Goal: Book appointment/travel/reservation

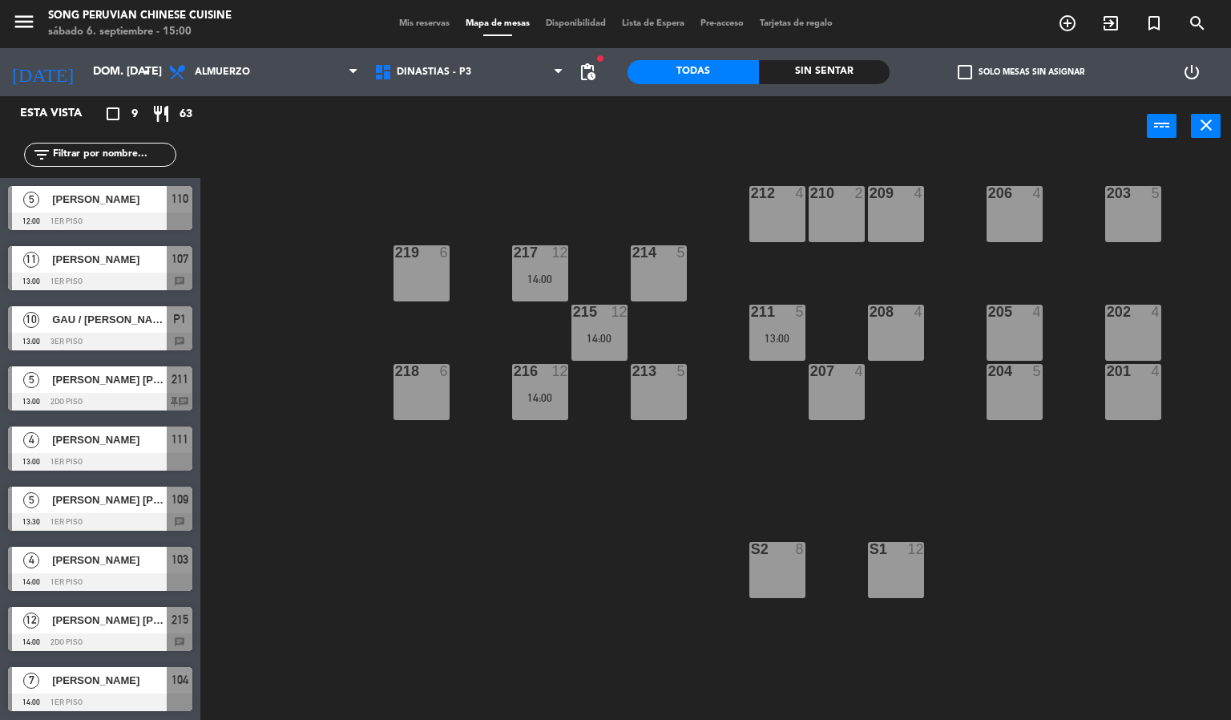
scroll to position [1, 0]
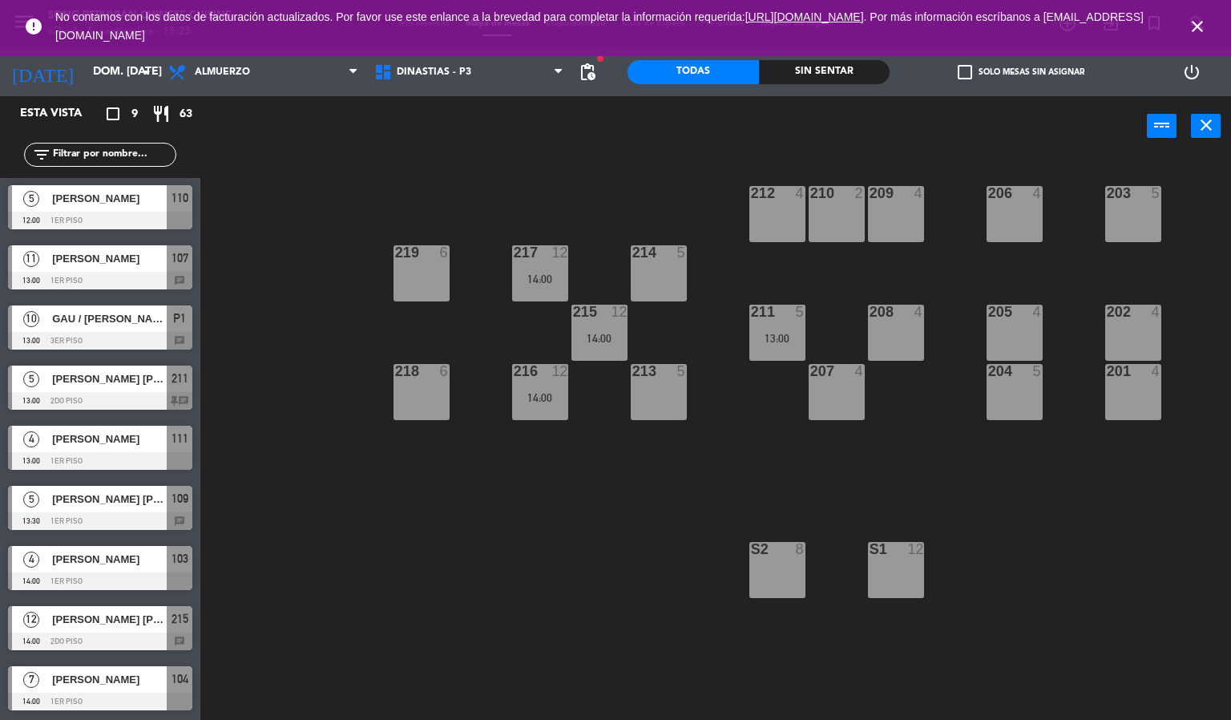
click at [1193, 22] on icon "close" at bounding box center [1197, 26] width 19 height 19
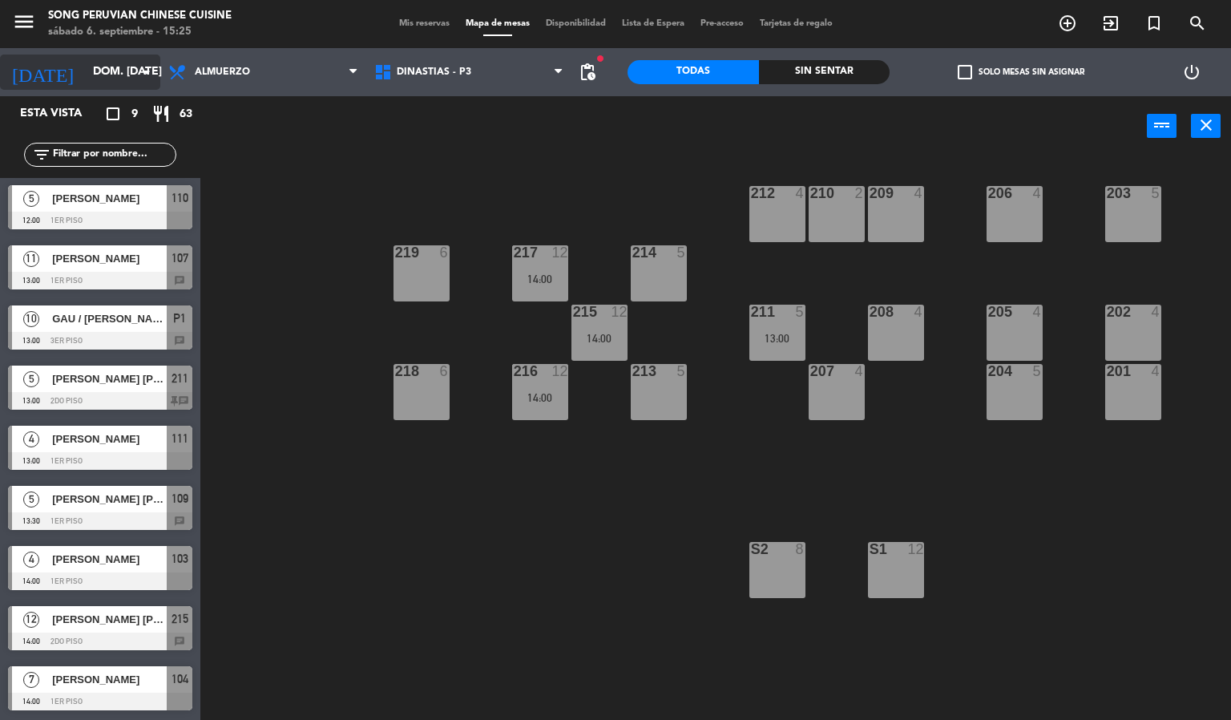
click at [89, 73] on input "dom. [DATE]" at bounding box center [161, 72] width 152 height 29
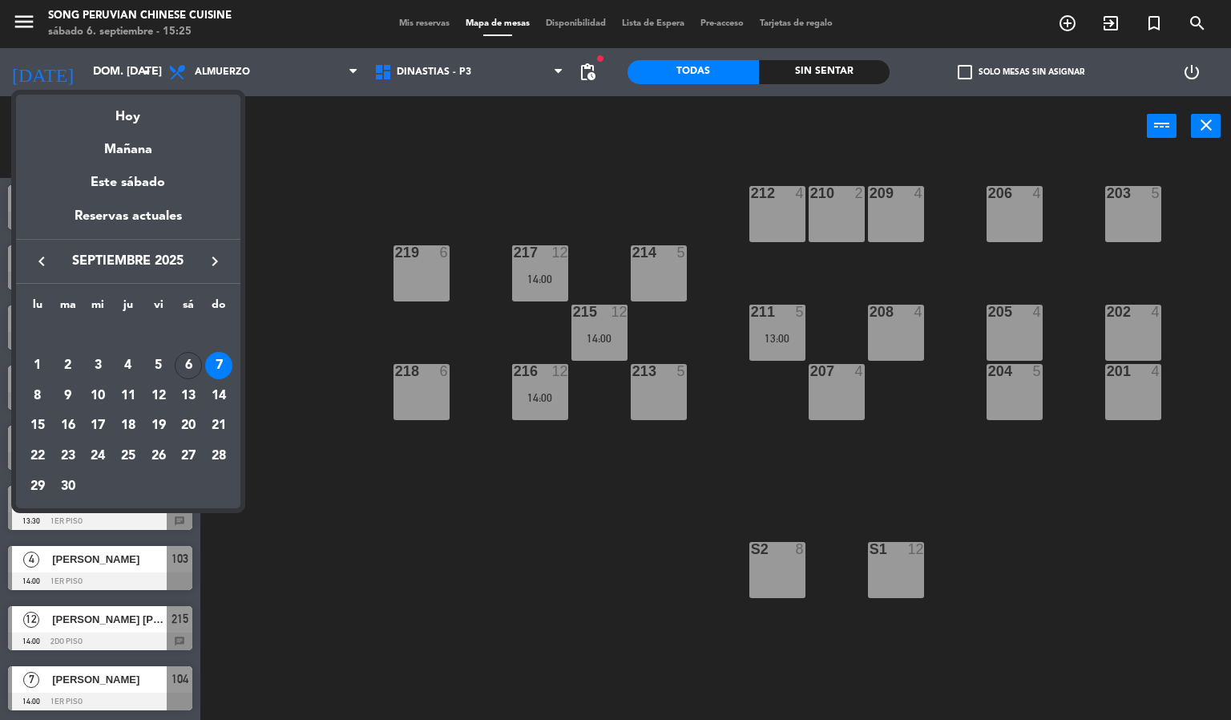
click at [215, 452] on div "28" at bounding box center [218, 455] width 27 height 27
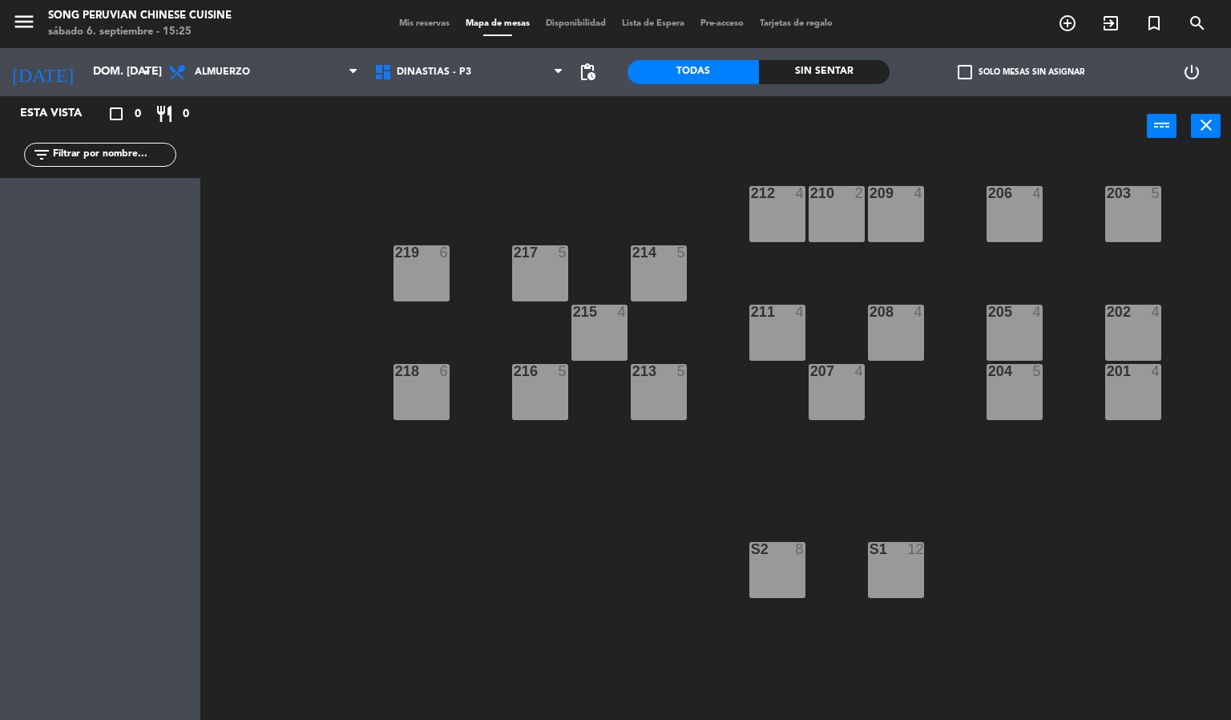
scroll to position [0, 0]
click at [383, 505] on div "203 5 206 4 210 2 212 4 209 4 214 5 217 5 219 6 202 4 205 4 208 4 211 4 215 4 2…" at bounding box center [721, 438] width 1018 height 563
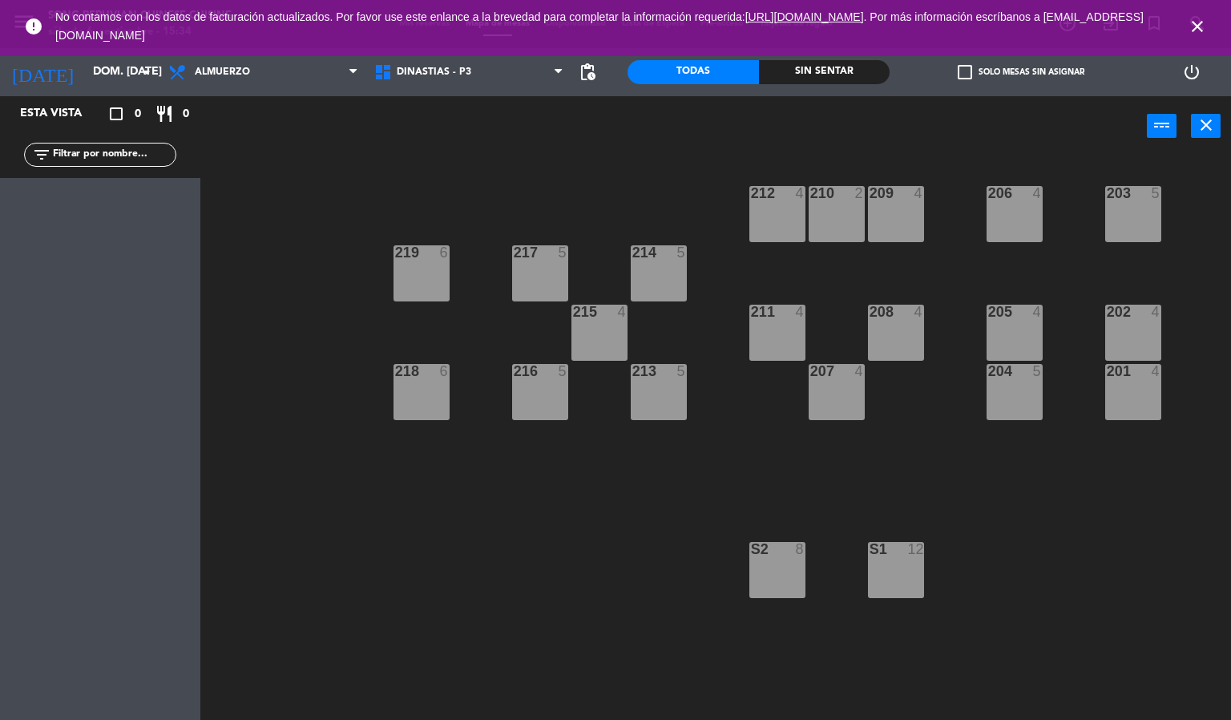
click at [1198, 22] on icon "close" at bounding box center [1197, 26] width 19 height 19
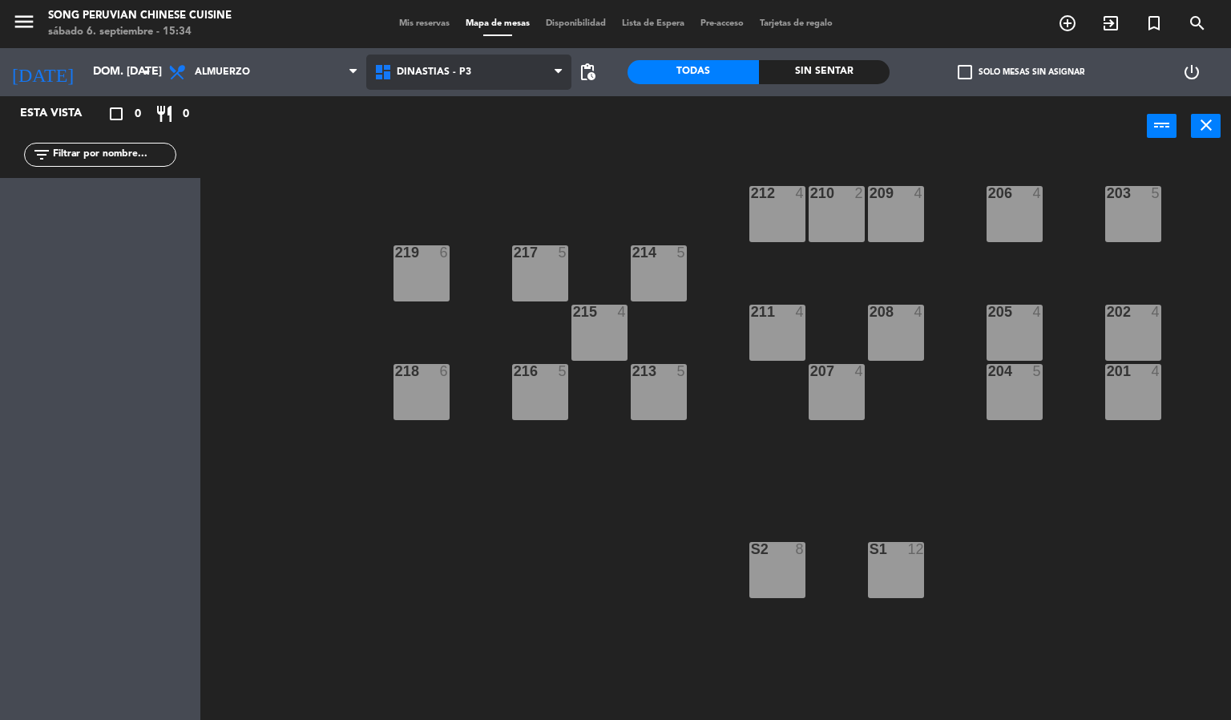
click at [455, 58] on span "DINASTIAS - P3" at bounding box center [469, 71] width 206 height 35
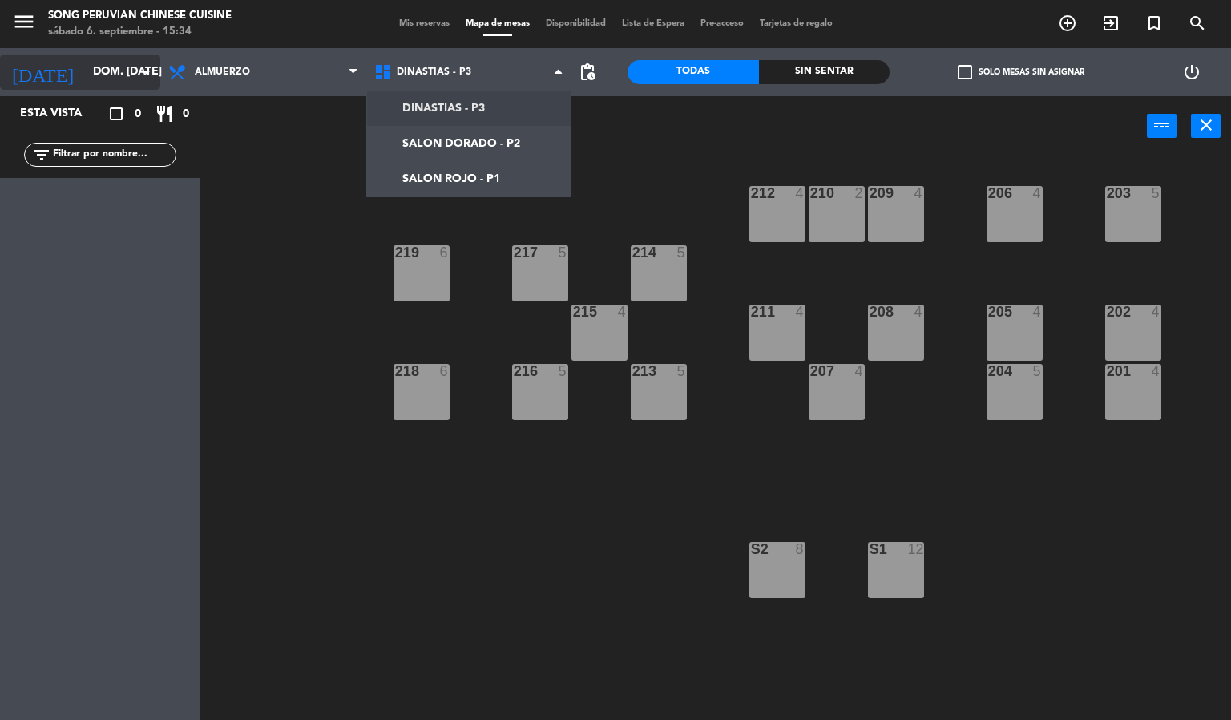
click at [87, 80] on input "dom. [DATE]" at bounding box center [161, 72] width 152 height 29
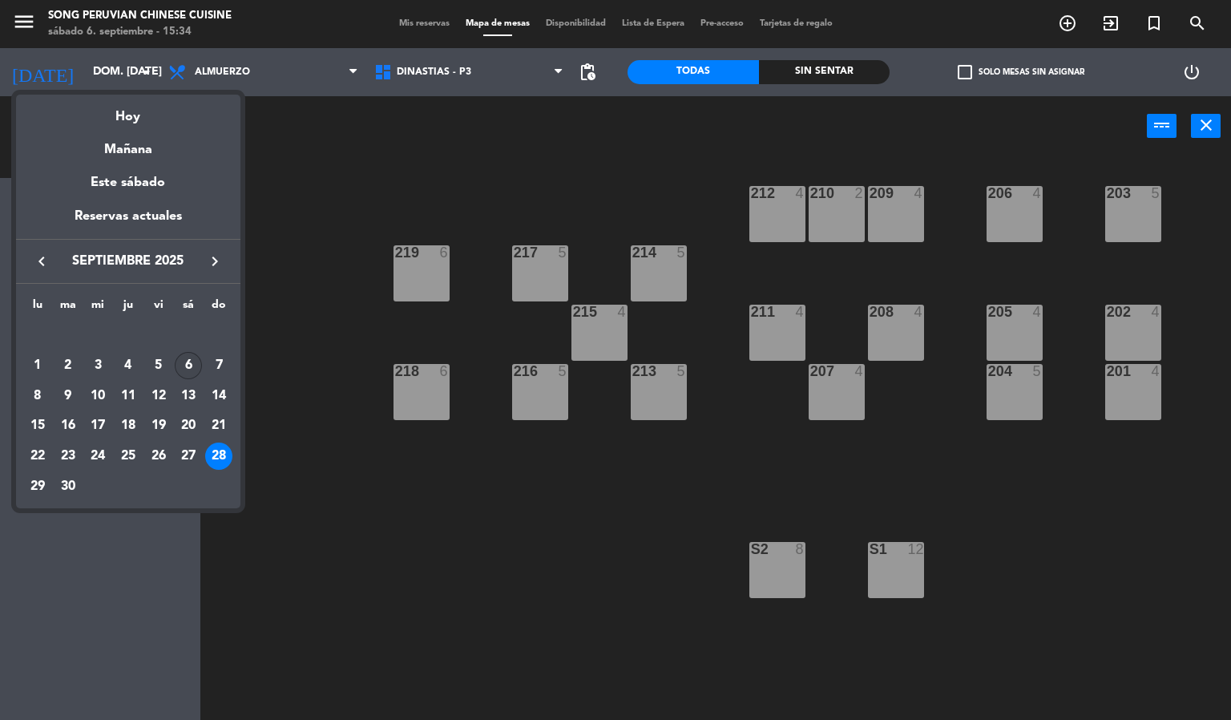
click at [193, 364] on div "6" at bounding box center [188, 365] width 27 height 27
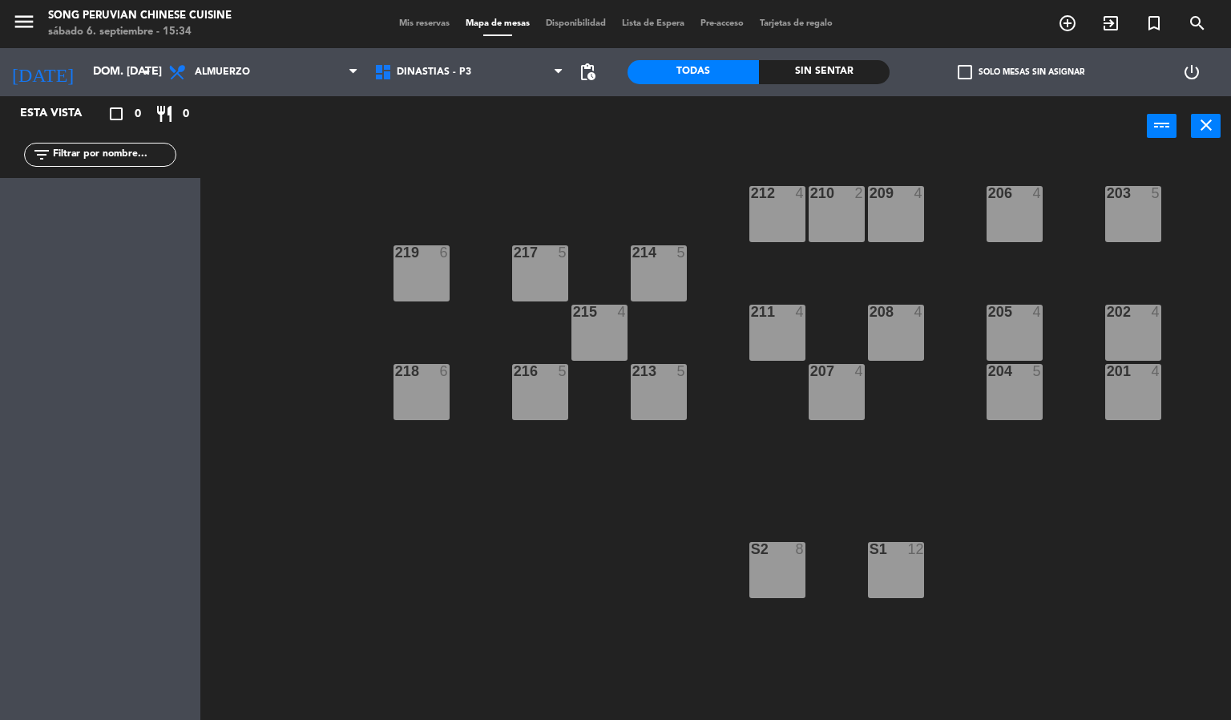
type input "sáb. [DATE]"
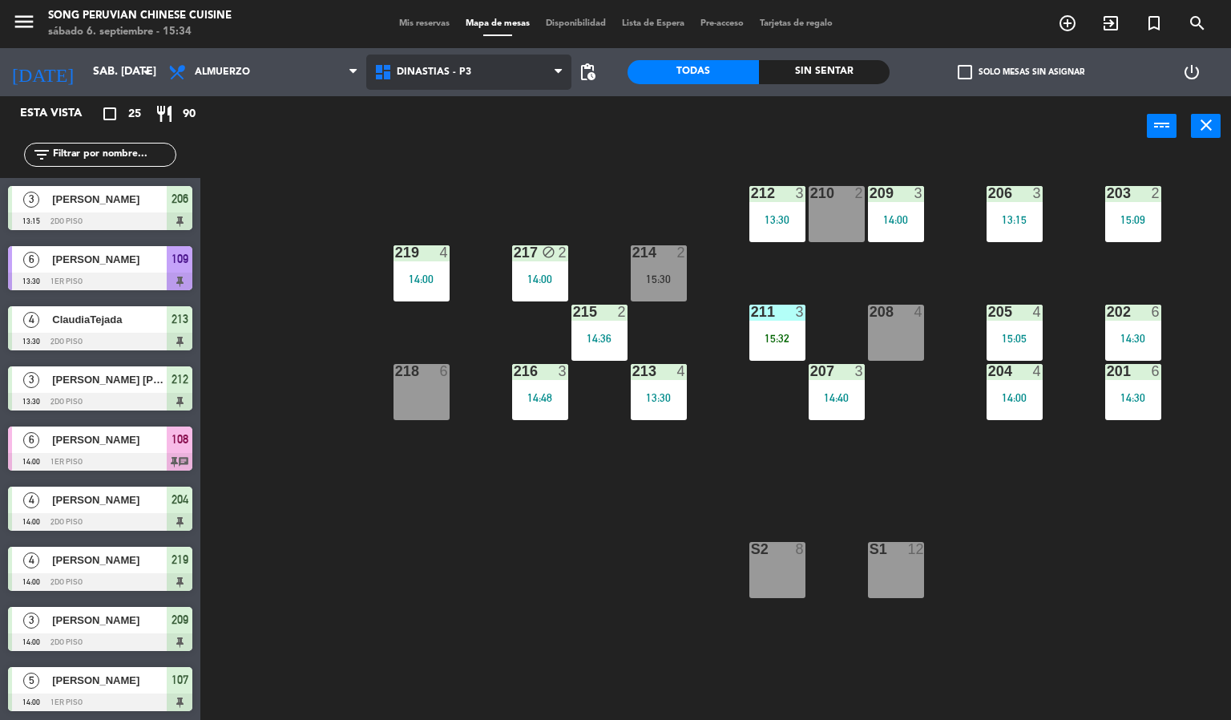
click at [435, 63] on span "DINASTIAS - P3" at bounding box center [469, 71] width 206 height 35
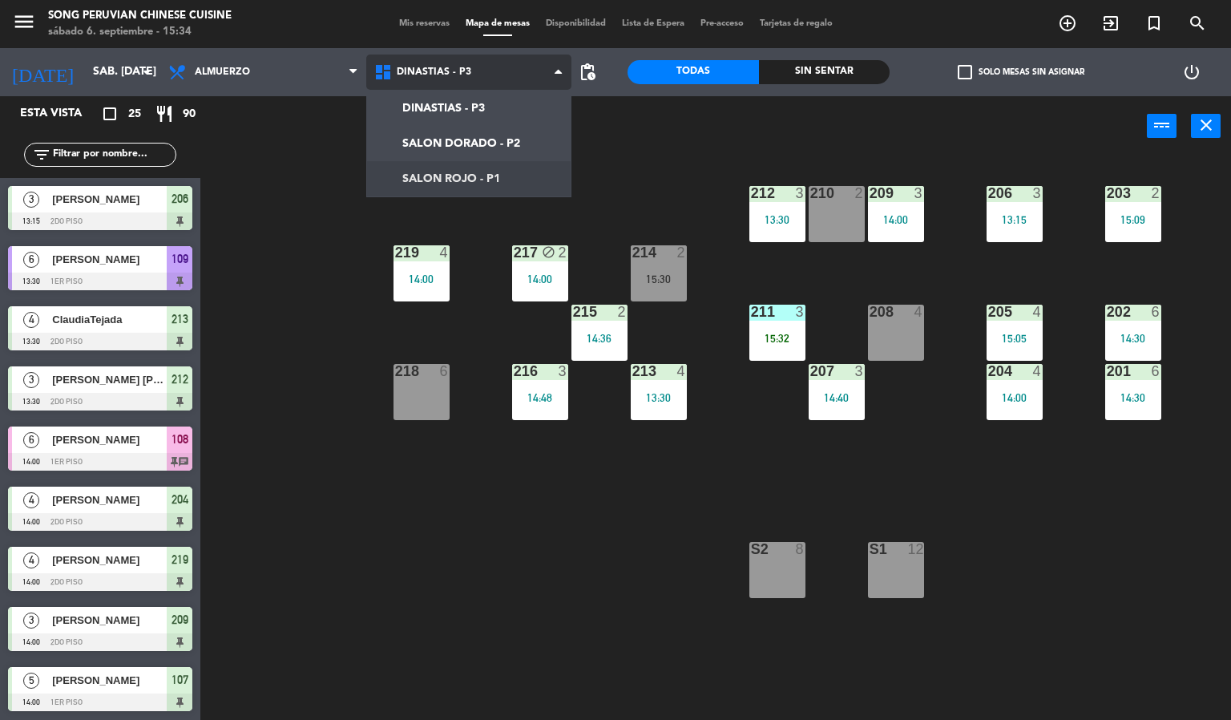
click at [514, 186] on ng-component "menu Song Peruvian Chinese Cuisine sábado 6. septiembre - 15:34 Mis reservas Ma…" at bounding box center [615, 360] width 1231 height 720
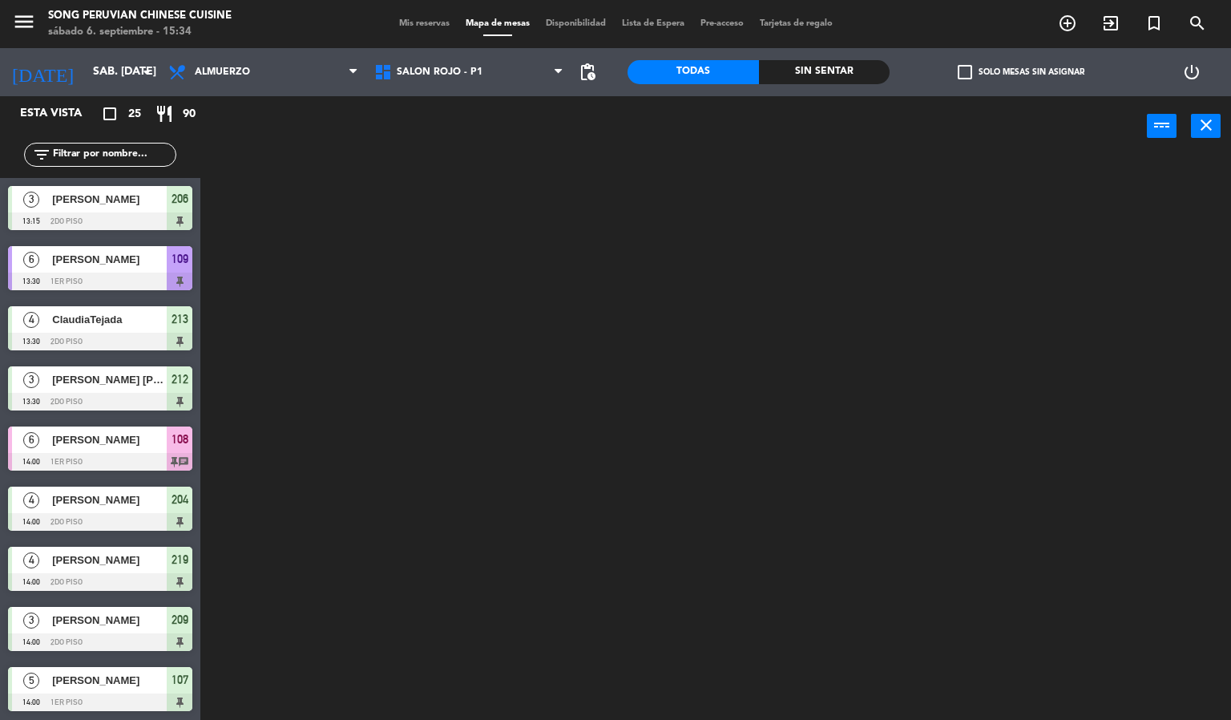
click at [508, 534] on div at bounding box center [721, 438] width 1018 height 563
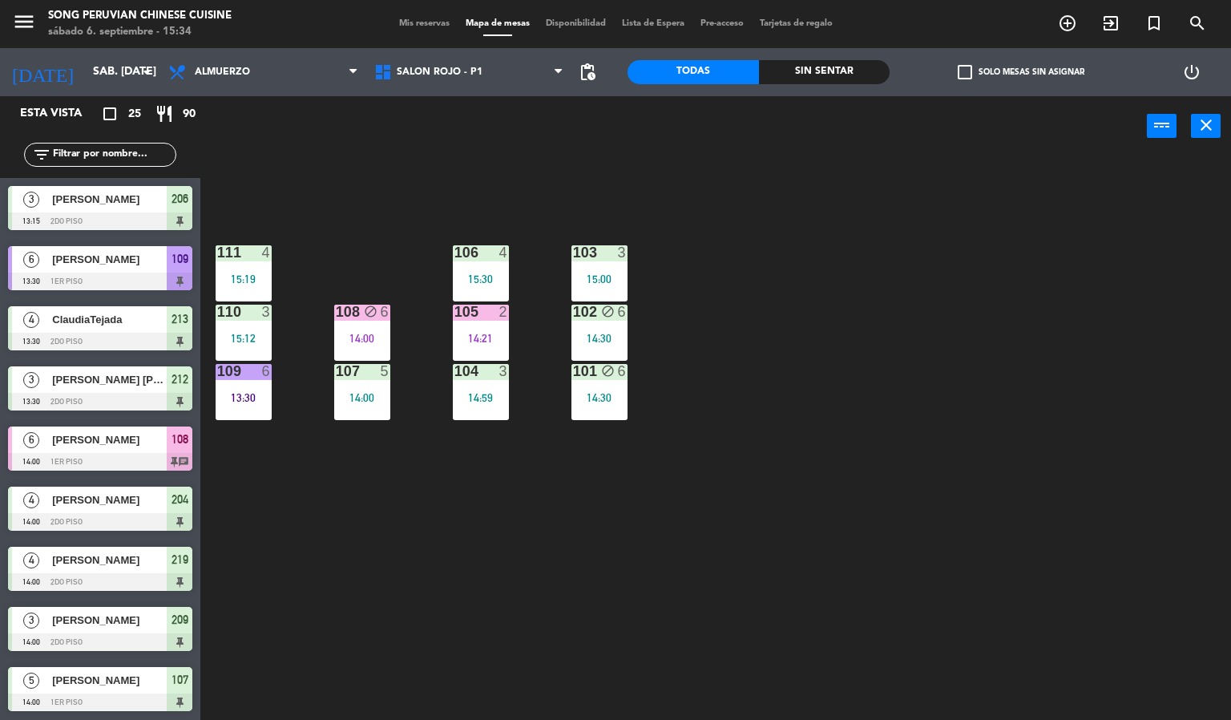
click at [823, 269] on div "103 3 15:00 106 4 15:30 111 4 15:19 102 block 6 14:30 105 2 14:21 108 block 6 1…" at bounding box center [721, 438] width 1018 height 563
click at [477, 84] on span "SALON ROJO - P1" at bounding box center [469, 71] width 206 height 35
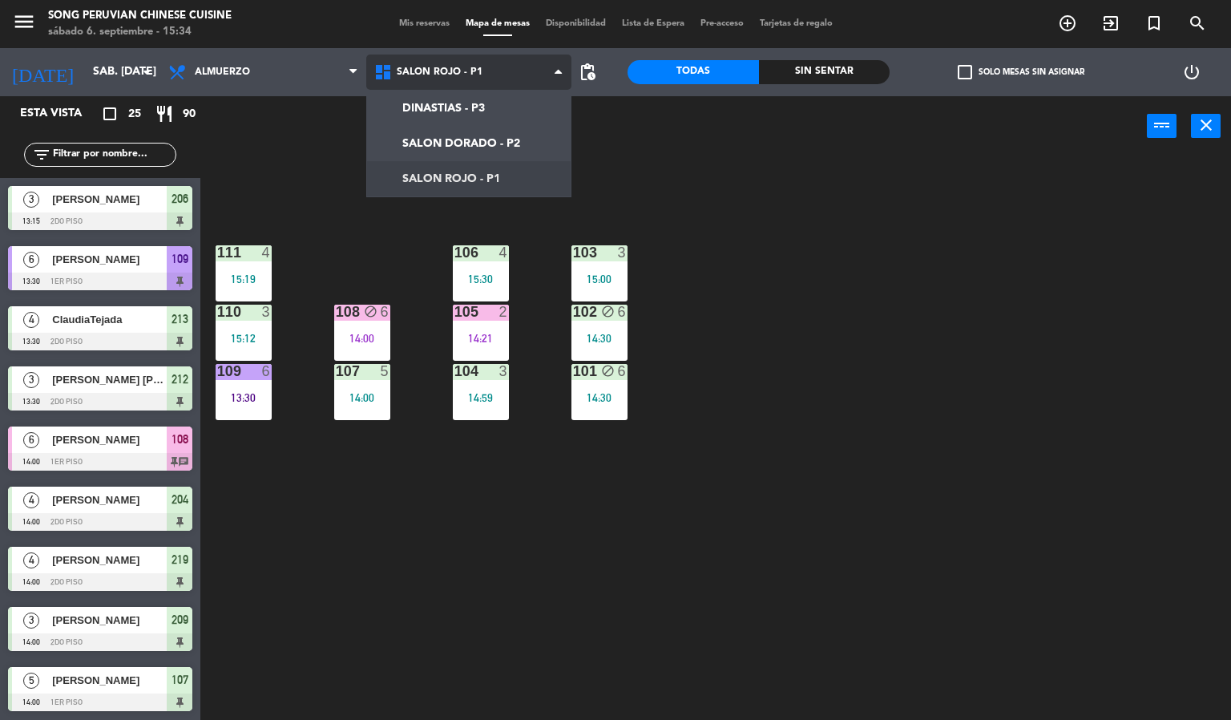
click at [498, 143] on ng-component "menu Song Peruvian Chinese Cuisine sábado 6. septiembre - 15:34 Mis reservas Ma…" at bounding box center [615, 360] width 1231 height 720
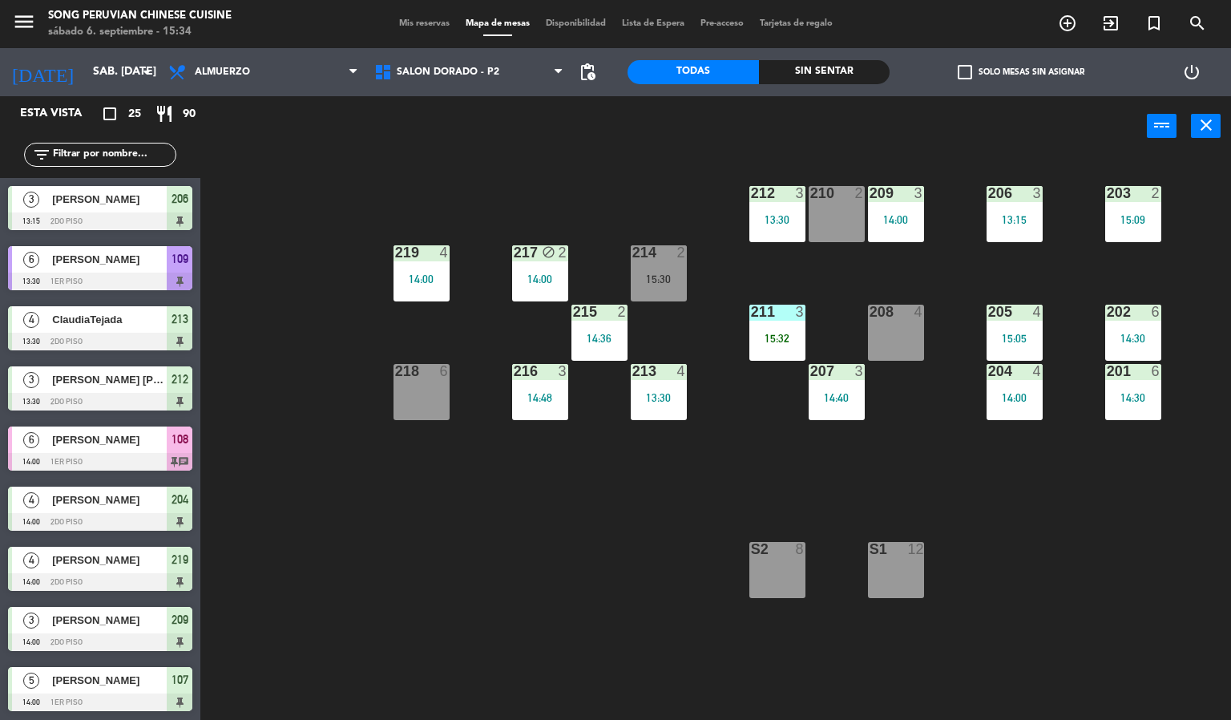
click at [563, 587] on div "203 2 15:09 206 3 13:15 210 2 212 3 13:30 209 3 14:00 214 2 15:30 217 block 2 1…" at bounding box center [721, 438] width 1018 height 563
click at [421, 401] on div "218 6" at bounding box center [421, 392] width 56 height 56
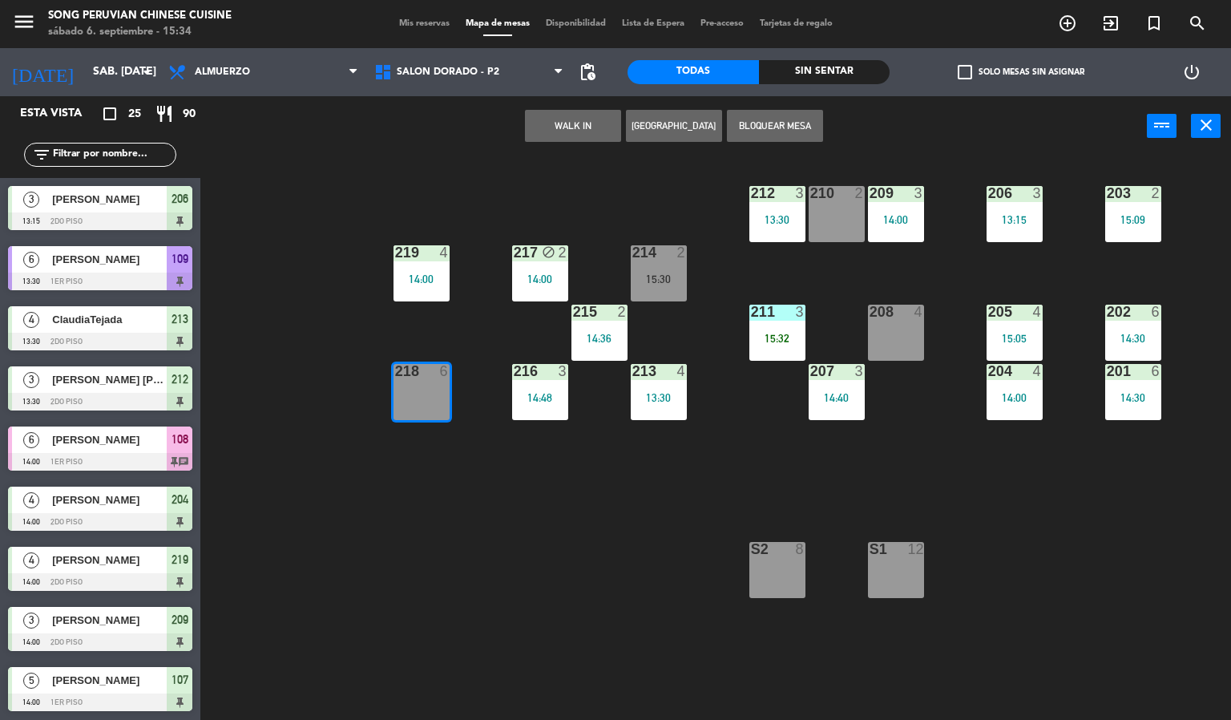
click at [599, 133] on button "WALK IN" at bounding box center [573, 126] width 96 height 32
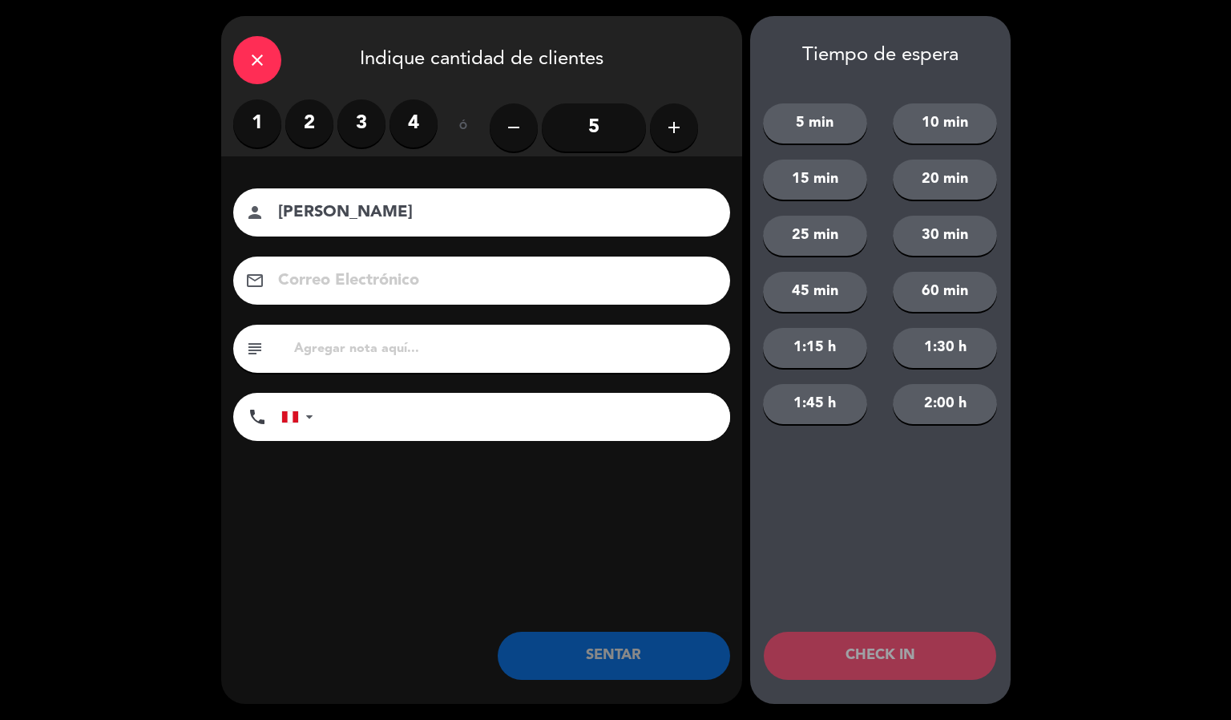
click at [358, 115] on label "3" at bounding box center [361, 123] width 48 height 48
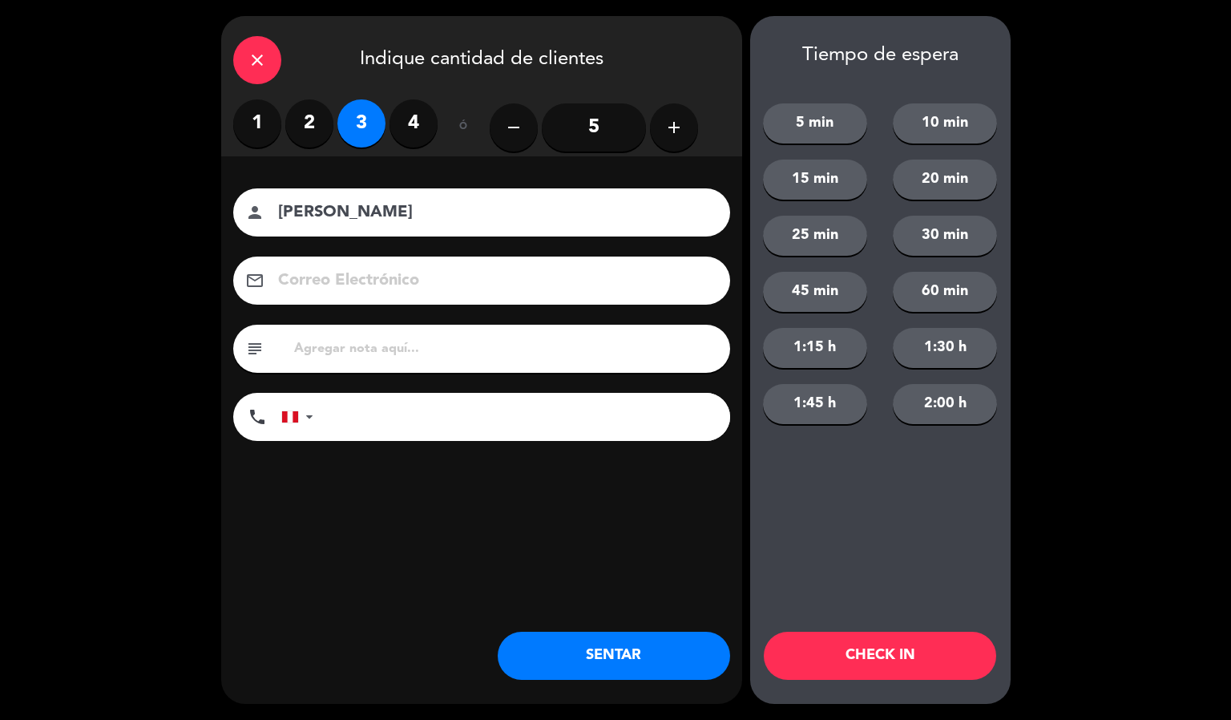
click at [458, 234] on div "person [PERSON_NAME]" at bounding box center [481, 212] width 497 height 48
click at [459, 219] on input "[PERSON_NAME]" at bounding box center [492, 213] width 433 height 28
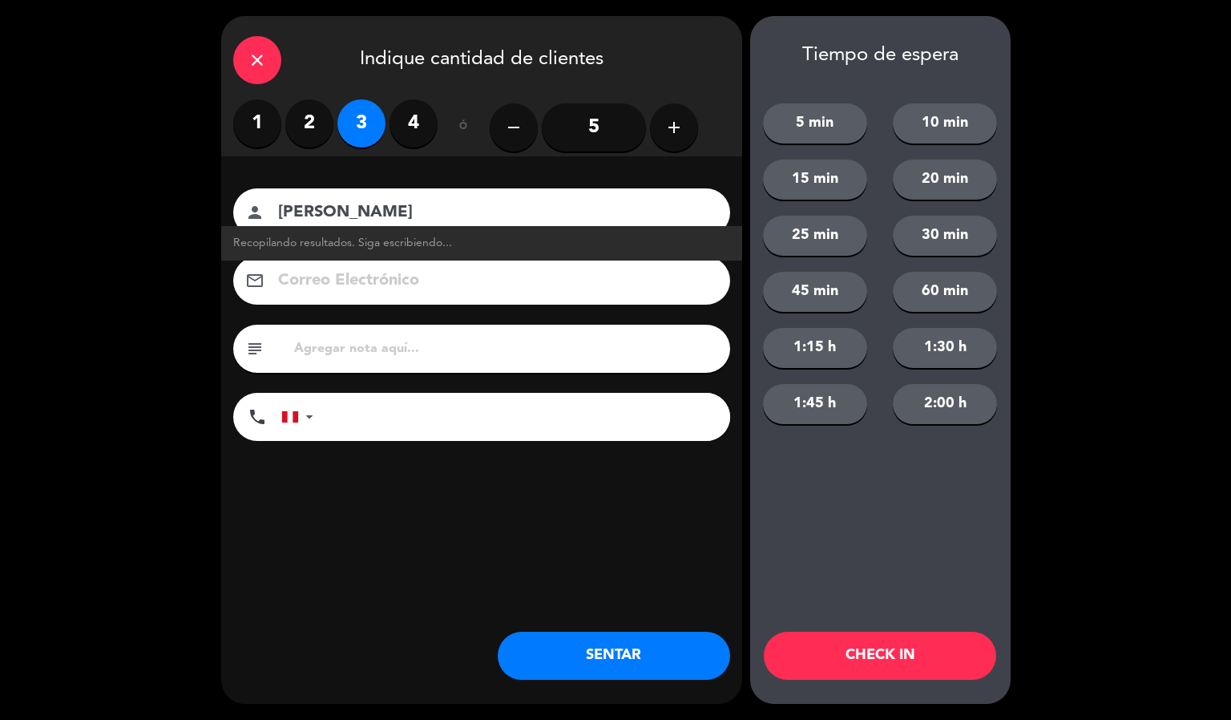
type input "[PERSON_NAME]"
